Goal: Task Accomplishment & Management: Use online tool/utility

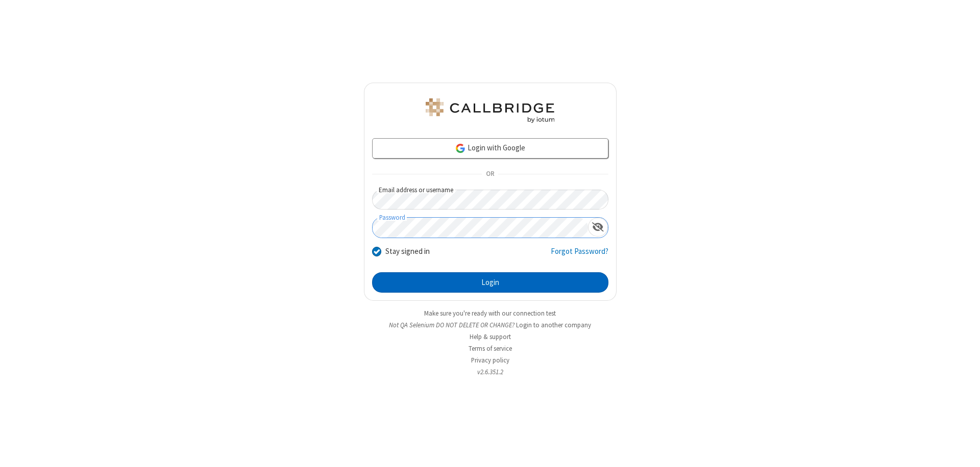
click at [490, 283] on button "Login" at bounding box center [490, 283] width 236 height 20
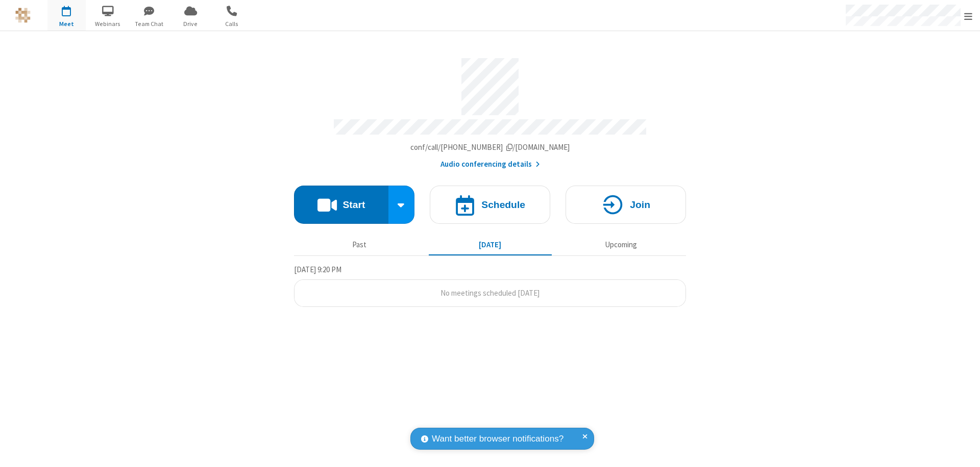
click at [968, 16] on span "Open menu" at bounding box center [968, 16] width 8 height 10
click at [66, 15] on span "button" at bounding box center [66, 10] width 38 height 17
click at [490, 200] on h4 "Schedule" at bounding box center [503, 205] width 44 height 10
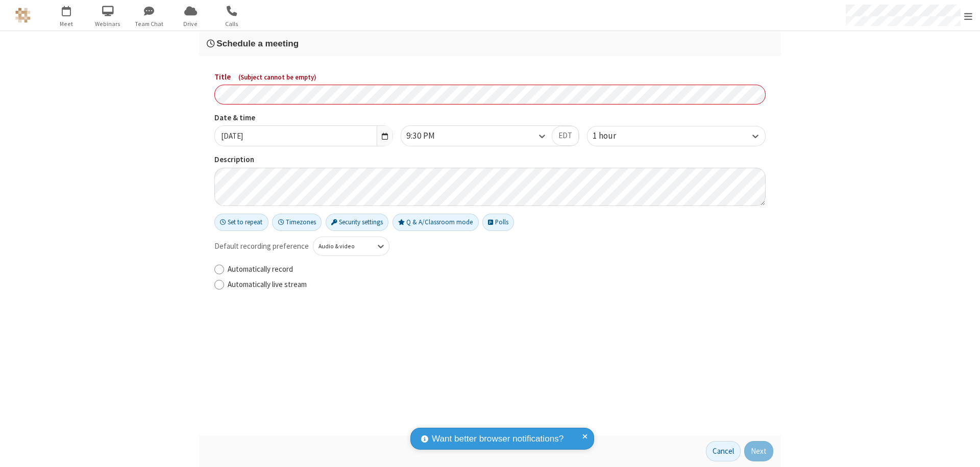
click at [490, 43] on h3 "Schedule a meeting" at bounding box center [490, 44] width 566 height 10
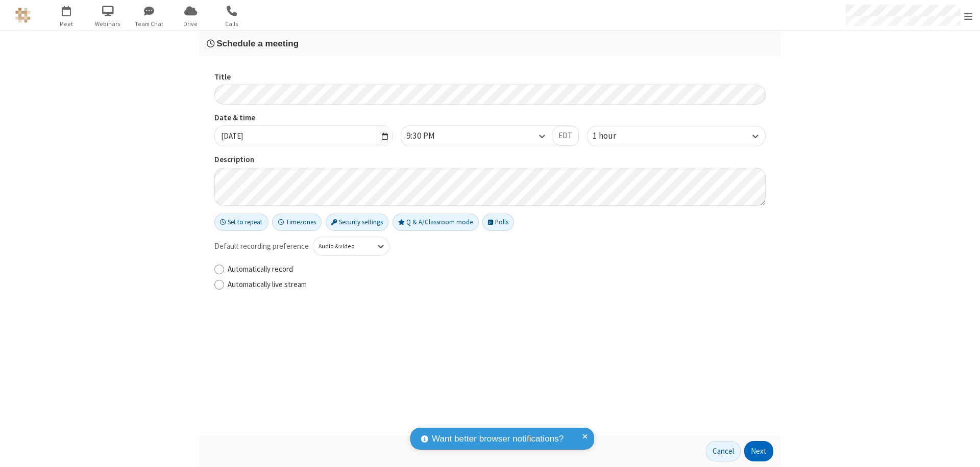
click at [759, 452] on button "Next" at bounding box center [758, 451] width 29 height 20
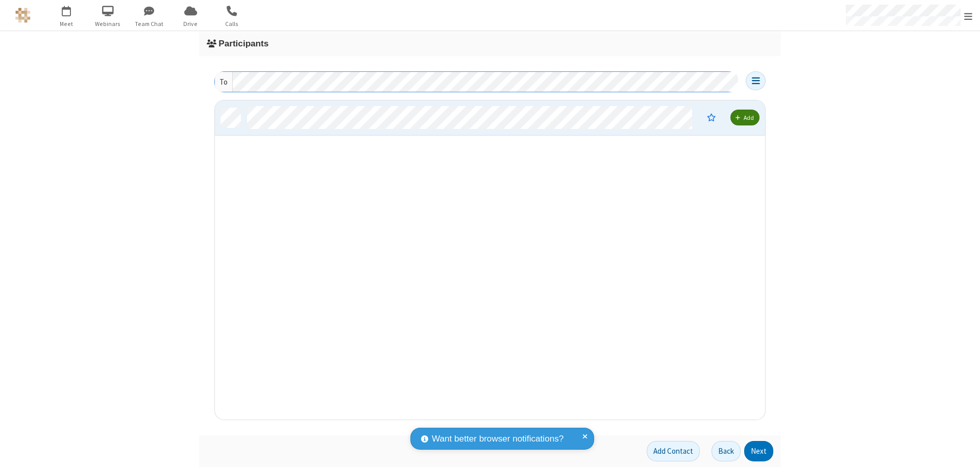
scroll to position [312, 542]
click at [759, 452] on button "Next" at bounding box center [758, 451] width 29 height 20
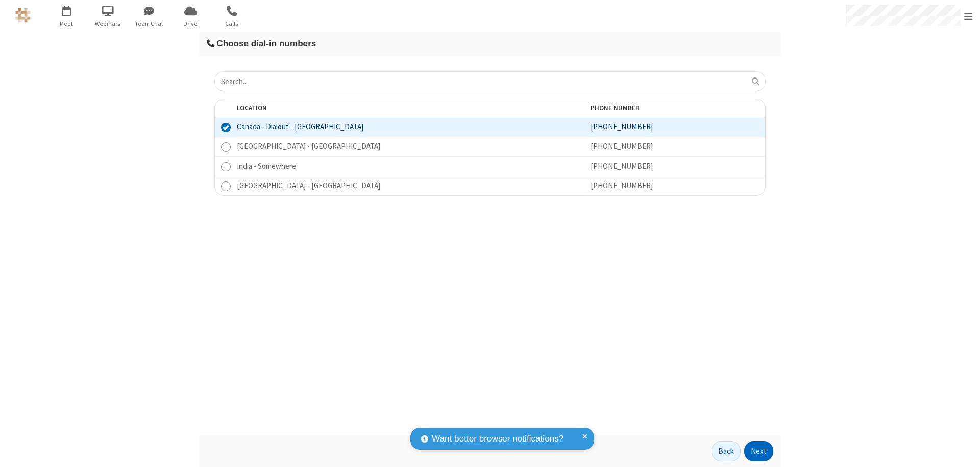
click at [759, 452] on button "Next" at bounding box center [758, 451] width 29 height 20
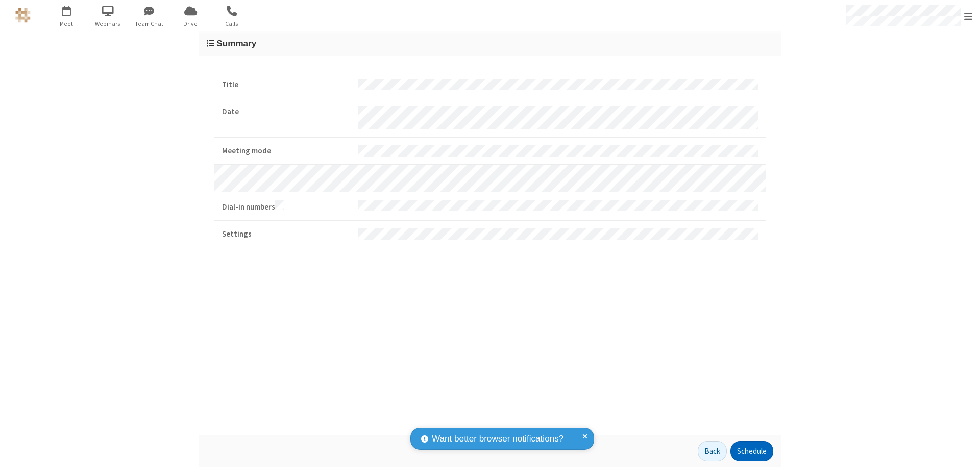
click at [751, 452] on button "Schedule" at bounding box center [751, 451] width 43 height 20
